Goal: Task Accomplishment & Management: Use online tool/utility

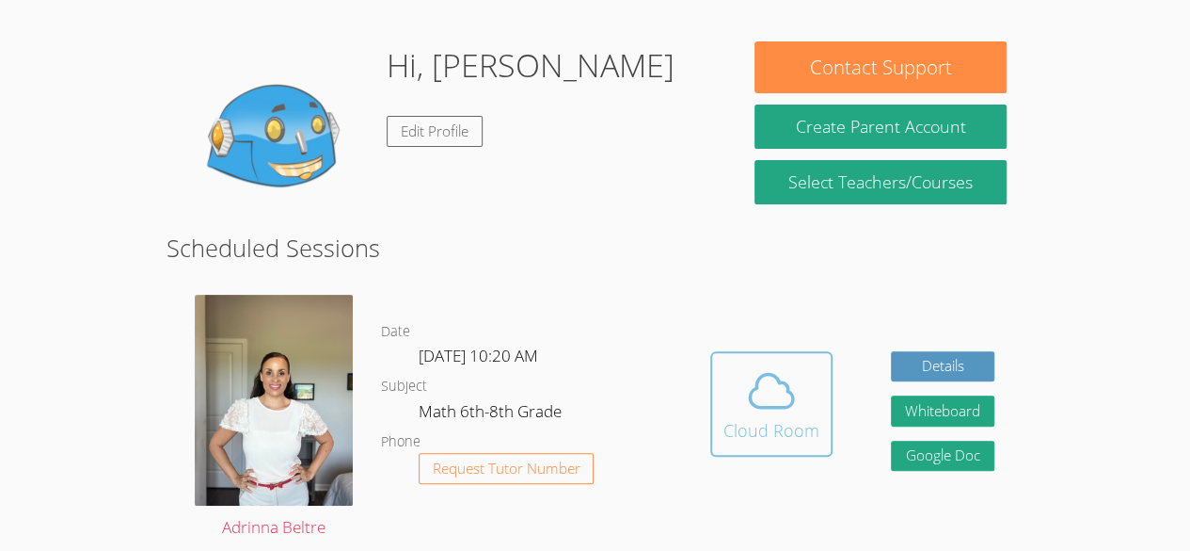
scroll to position [145, 0]
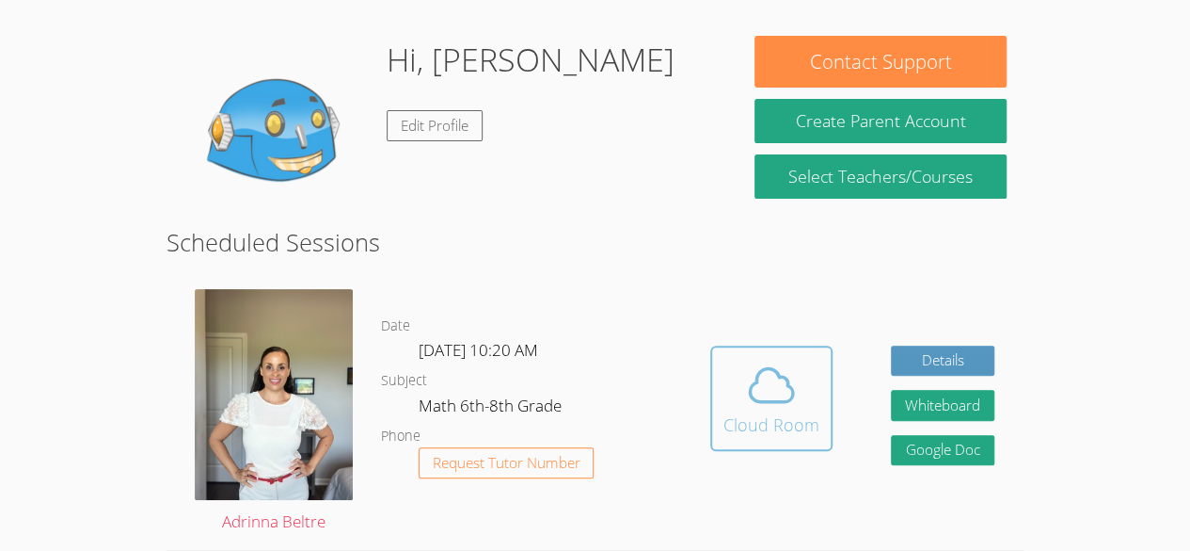
click at [764, 400] on icon at bounding box center [771, 384] width 43 height 33
click at [748, 382] on icon at bounding box center [771, 385] width 53 height 53
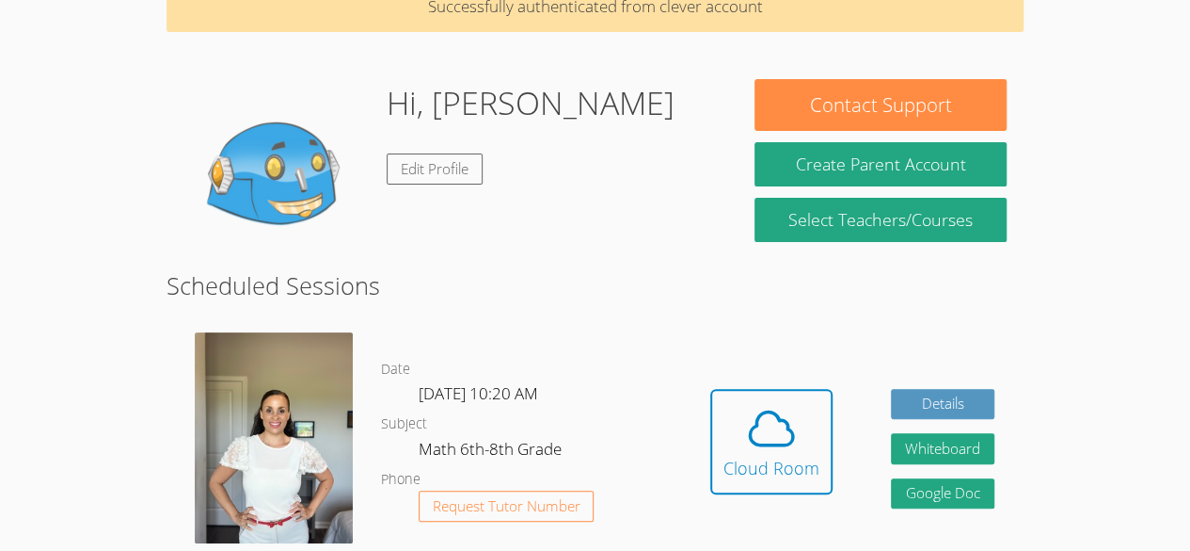
scroll to position [102, 0]
click at [768, 437] on icon at bounding box center [771, 428] width 53 height 53
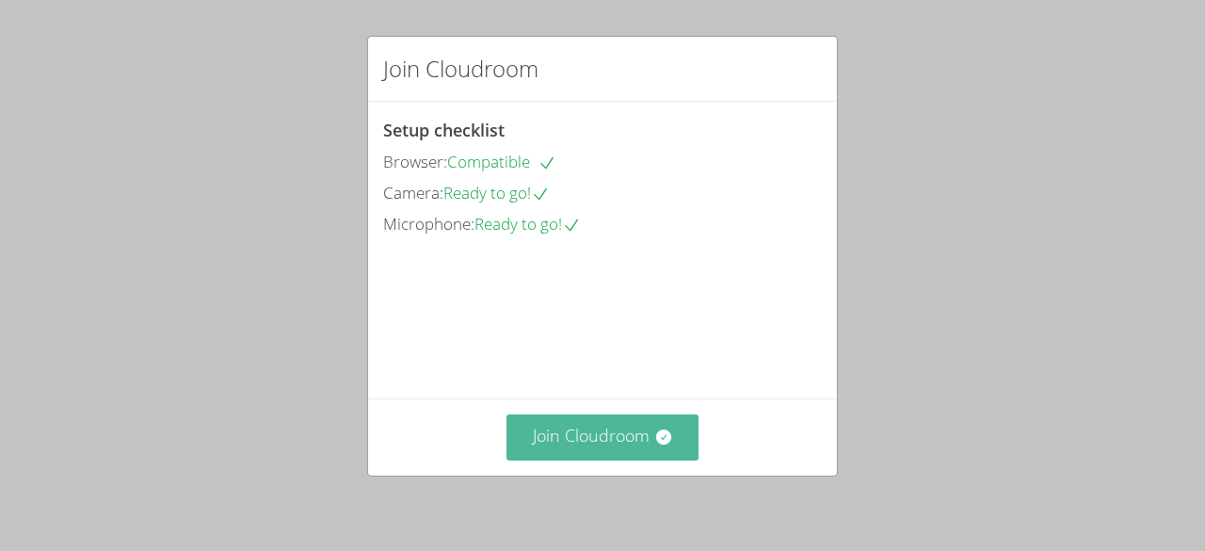
click at [655, 434] on icon at bounding box center [662, 436] width 15 height 15
click at [602, 446] on button "Join Cloudroom" at bounding box center [602, 437] width 193 height 46
